Goal: Navigation & Orientation: Go to known website

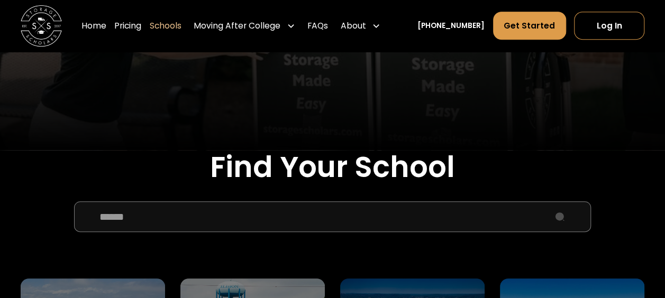
scroll to position [402, 0]
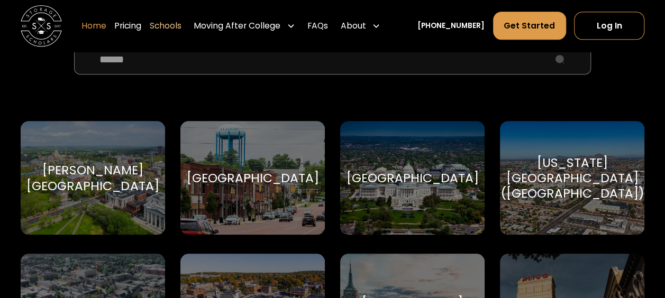
click at [98, 29] on link "Home" at bounding box center [93, 25] width 25 height 29
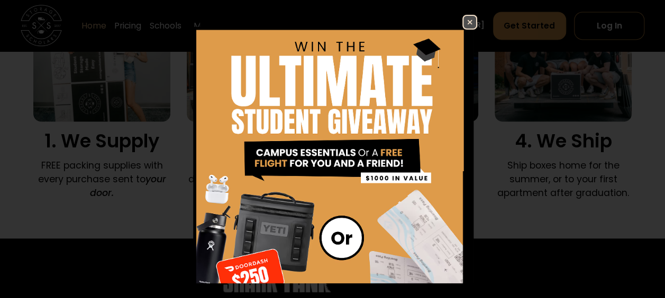
click at [463, 27] on img at bounding box center [469, 22] width 13 height 13
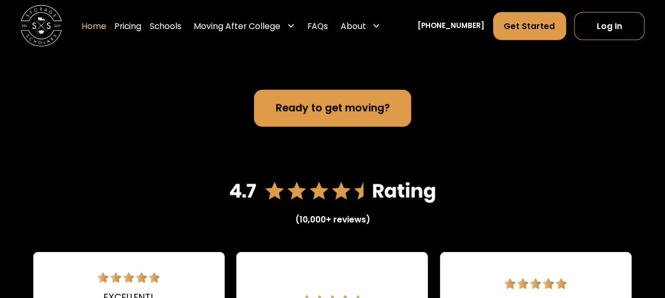
scroll to position [1424, 0]
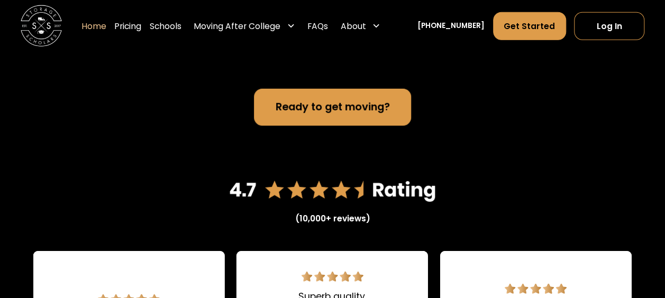
click at [350, 213] on div "(10,000+ reviews)" at bounding box center [332, 219] width 75 height 12
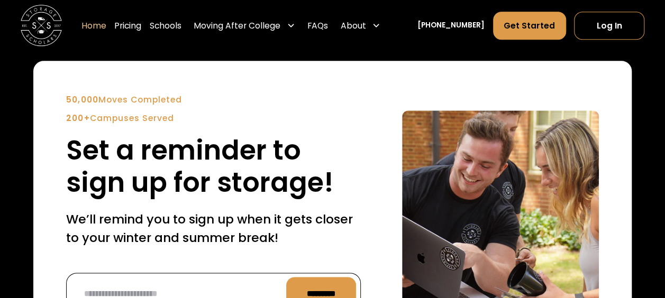
scroll to position [2567, 0]
